Goal: Information Seeking & Learning: Learn about a topic

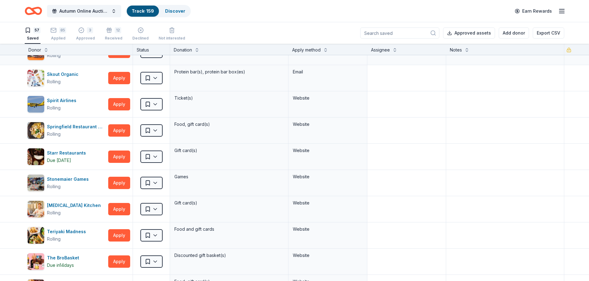
scroll to position [1020, 0]
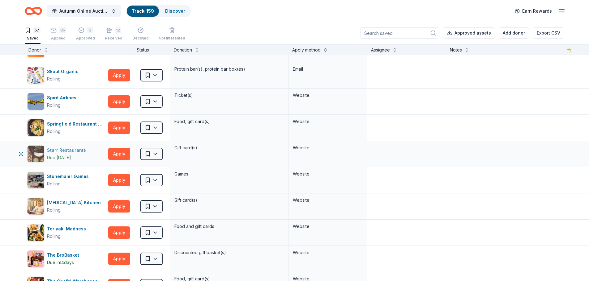
click at [80, 155] on div "Due [DATE]" at bounding box center [67, 157] width 41 height 7
click at [156, 155] on html "Autumn Online Auction & Basket Social Track · 159 Discover Earn Rewards 57 Save…" at bounding box center [294, 140] width 589 height 281
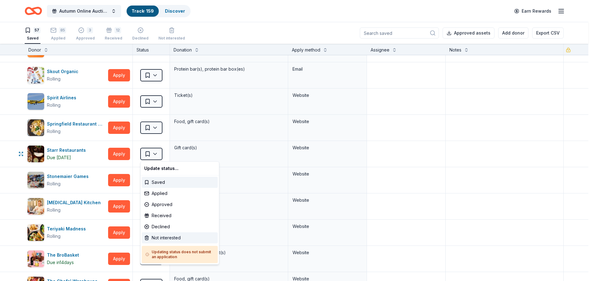
click at [164, 239] on div "Not interested" at bounding box center [180, 238] width 76 height 11
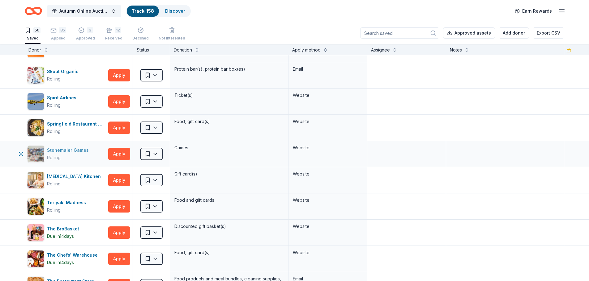
click at [74, 159] on div "Rolling" at bounding box center [69, 157] width 44 height 7
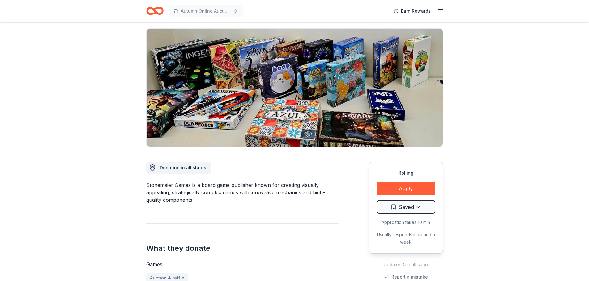
scroll to position [31, 0]
